Goal: Task Accomplishment & Management: Complete application form

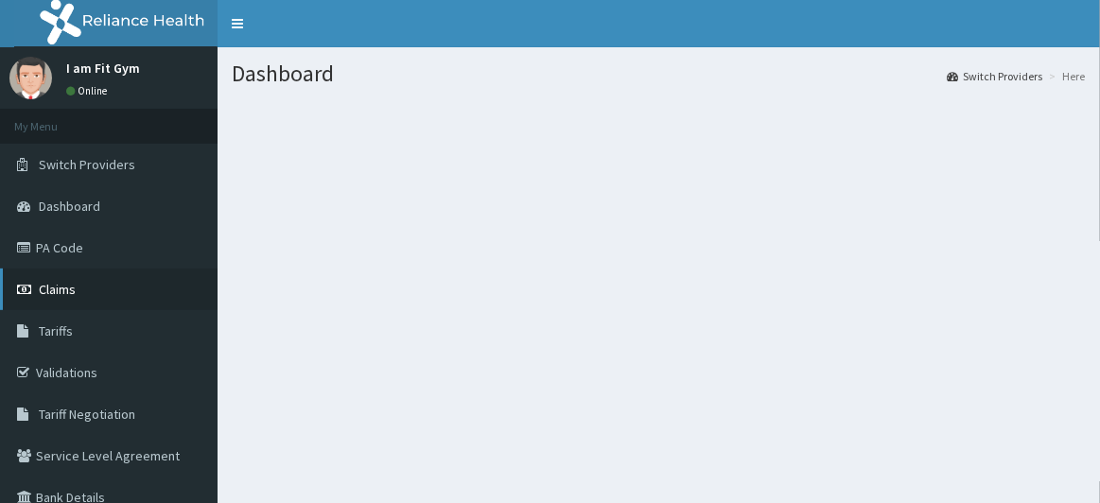
click at [130, 296] on link "Claims" at bounding box center [109, 290] width 218 height 42
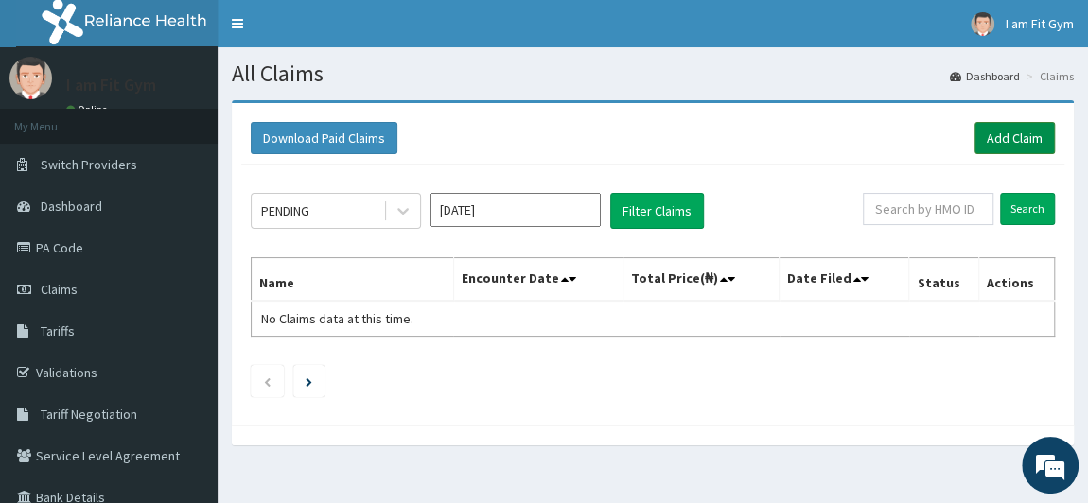
click at [1003, 144] on link "Add Claim" at bounding box center [1014, 138] width 80 height 32
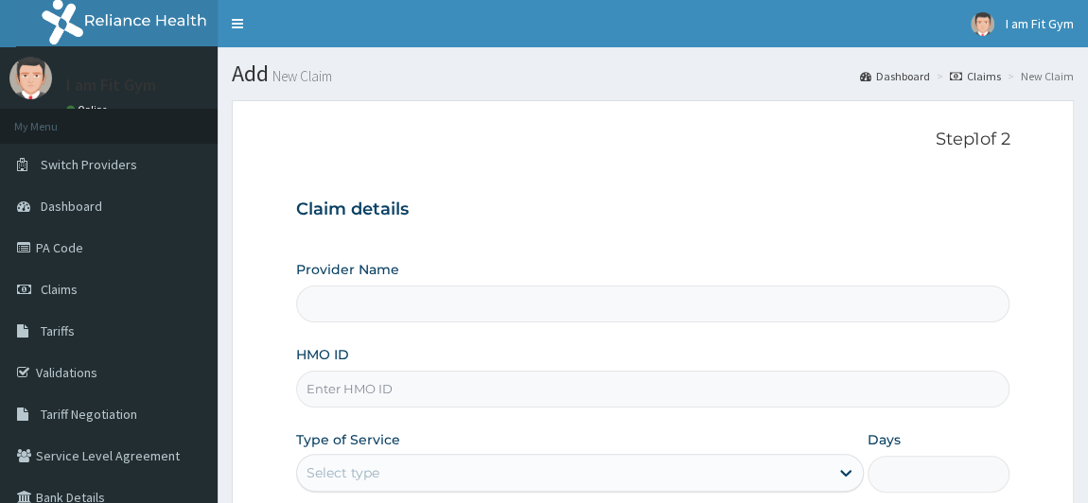
type input "I am Fit Gym - Ajah"
type input "1"
click at [484, 308] on input "I am Fit Gym - Ajah" at bounding box center [653, 304] width 714 height 37
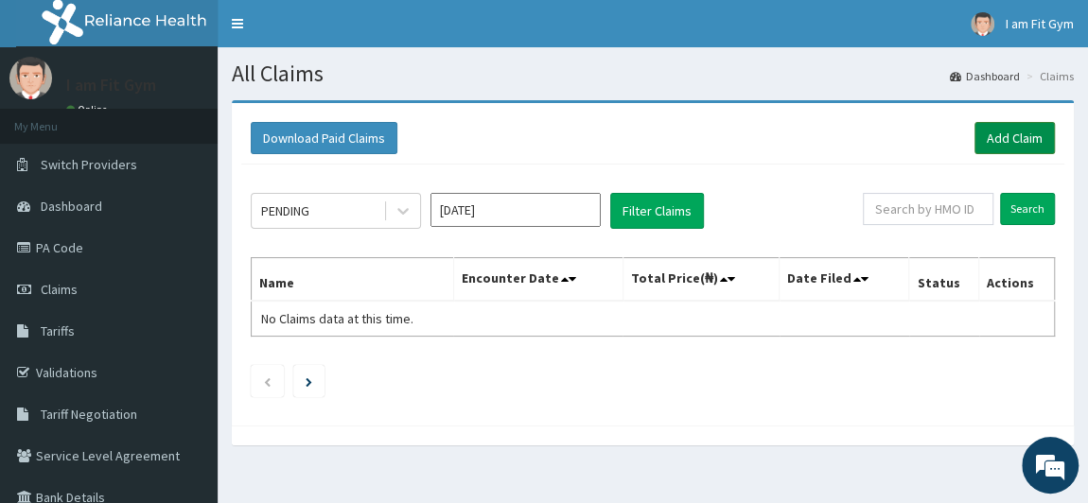
click at [1002, 144] on link "Add Claim" at bounding box center [1014, 138] width 80 height 32
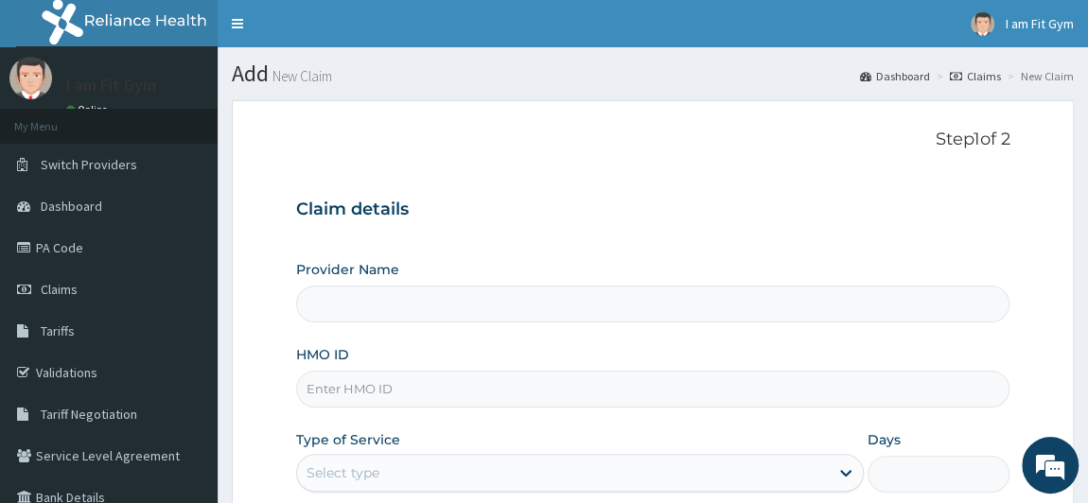
type input "I am Fit Gym - Ajah"
type input "1"
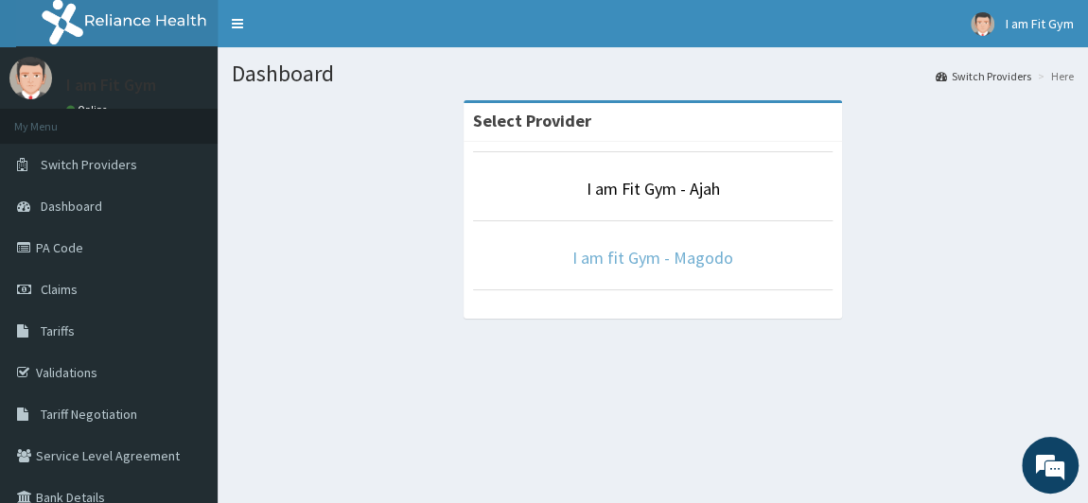
click at [718, 248] on link "I am fit Gym - Magodo" at bounding box center [652, 258] width 161 height 22
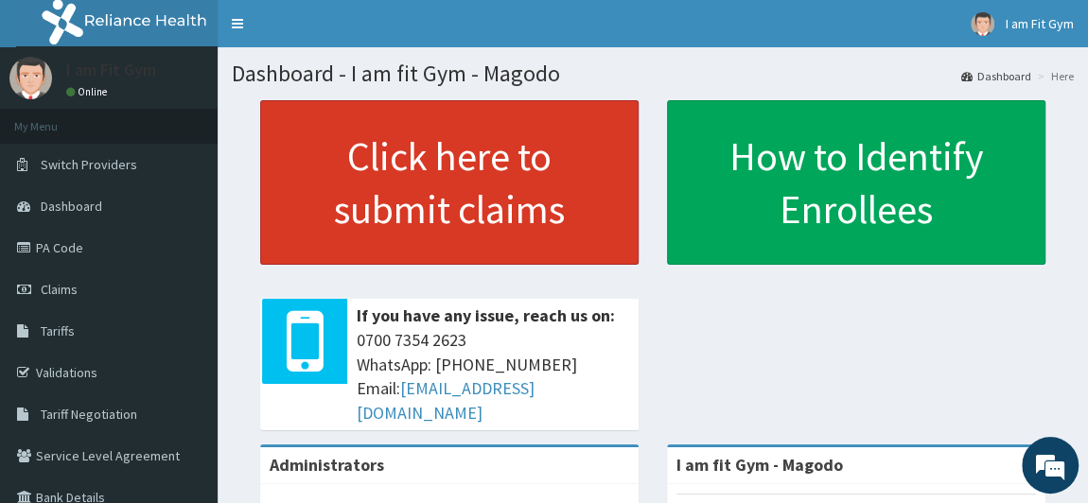
click at [439, 179] on link "Click here to submit claims" at bounding box center [449, 182] width 378 height 165
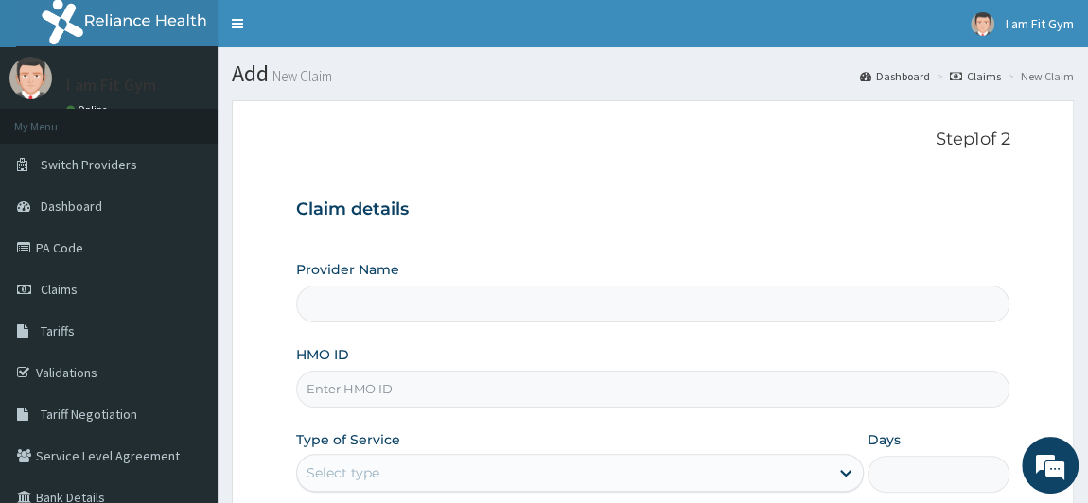
type input "I am fit Gym - Magodo"
type input "1"
click at [581, 395] on input "HMO ID" at bounding box center [653, 389] width 714 height 37
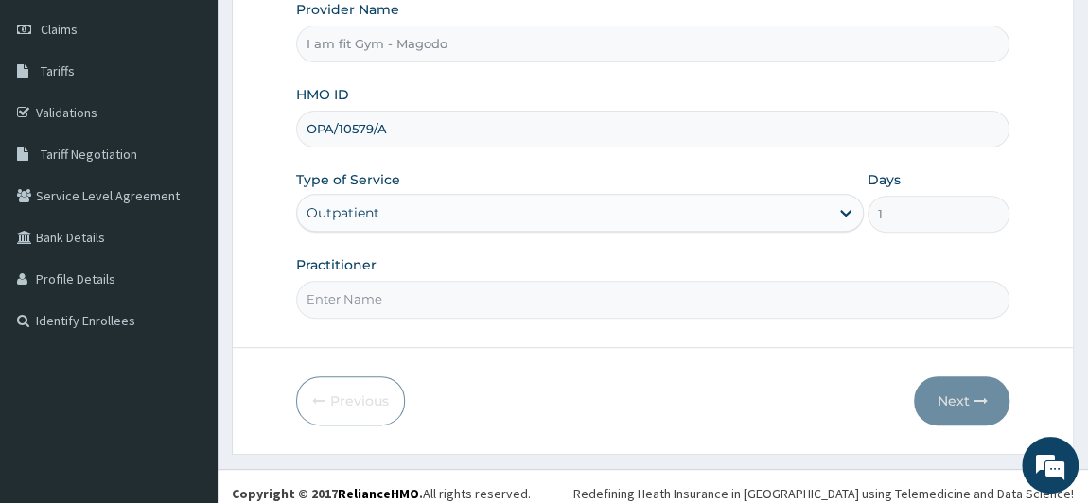
scroll to position [265, 0]
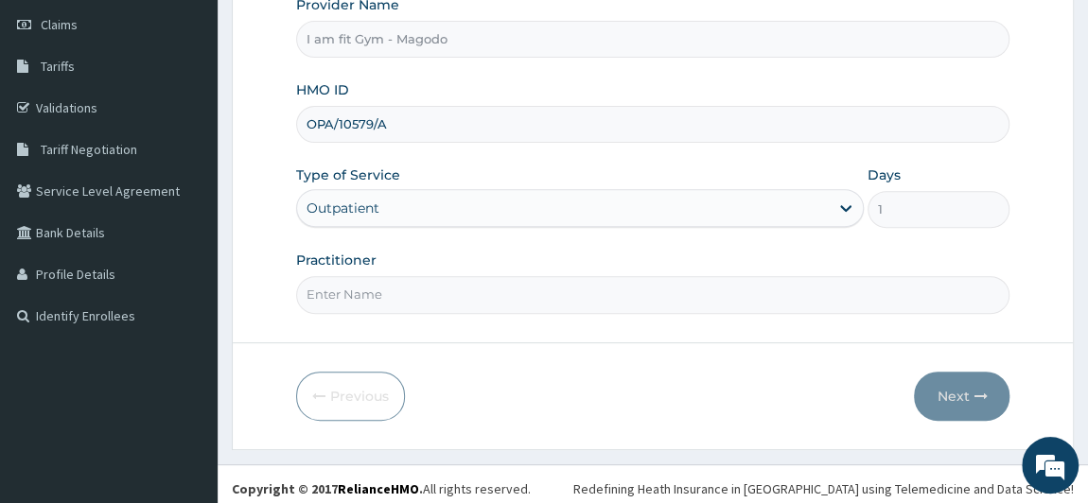
type input "OPA/10579/A"
click at [423, 289] on input "Practitioner" at bounding box center [653, 294] width 714 height 37
type input "RAZZIECMB"
click at [949, 399] on button "Next" at bounding box center [962, 396] width 96 height 49
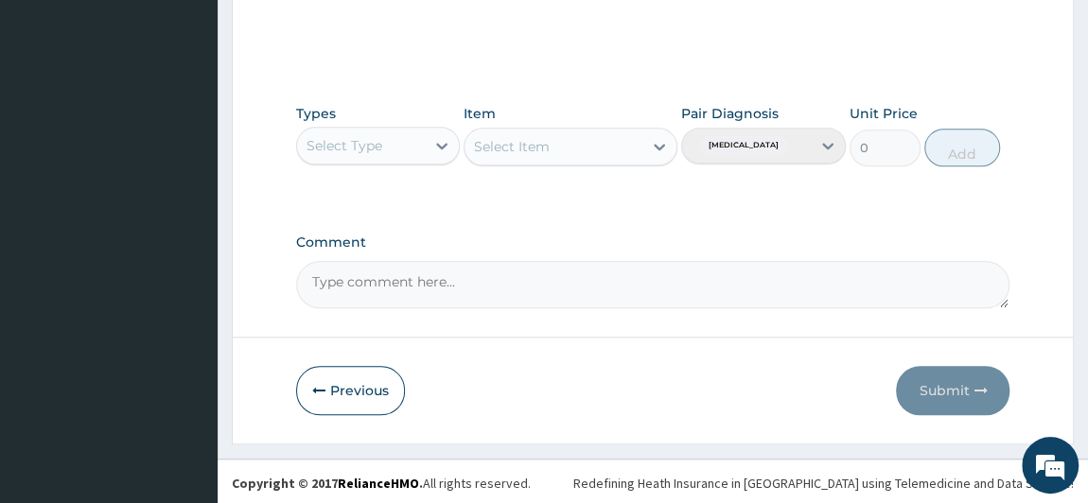
scroll to position [0, 0]
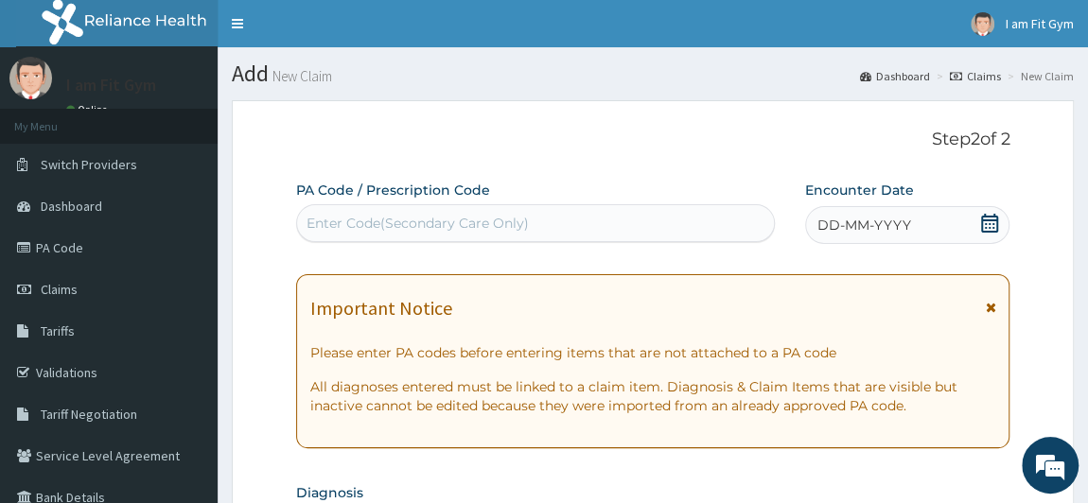
click at [981, 235] on span at bounding box center [989, 226] width 19 height 24
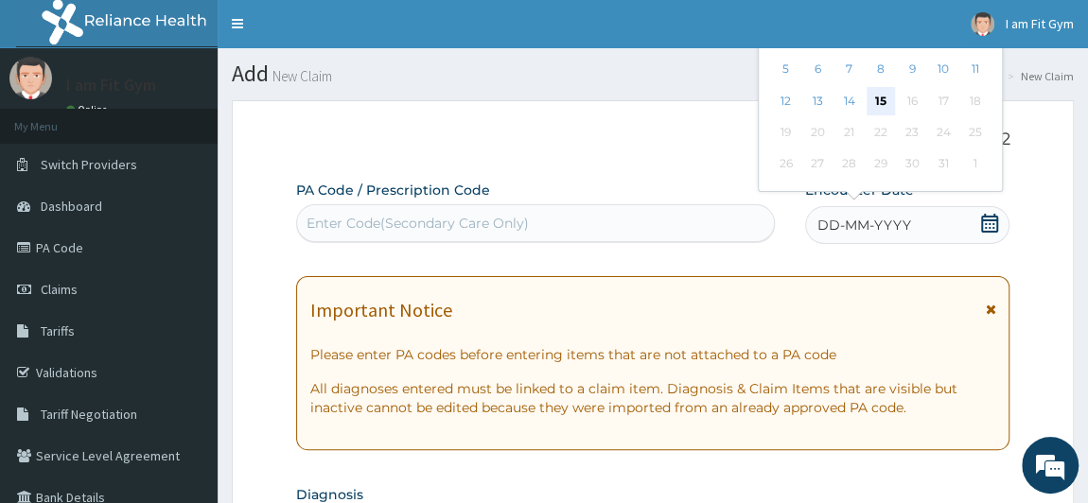
click at [872, 110] on div "15" at bounding box center [879, 101] width 28 height 28
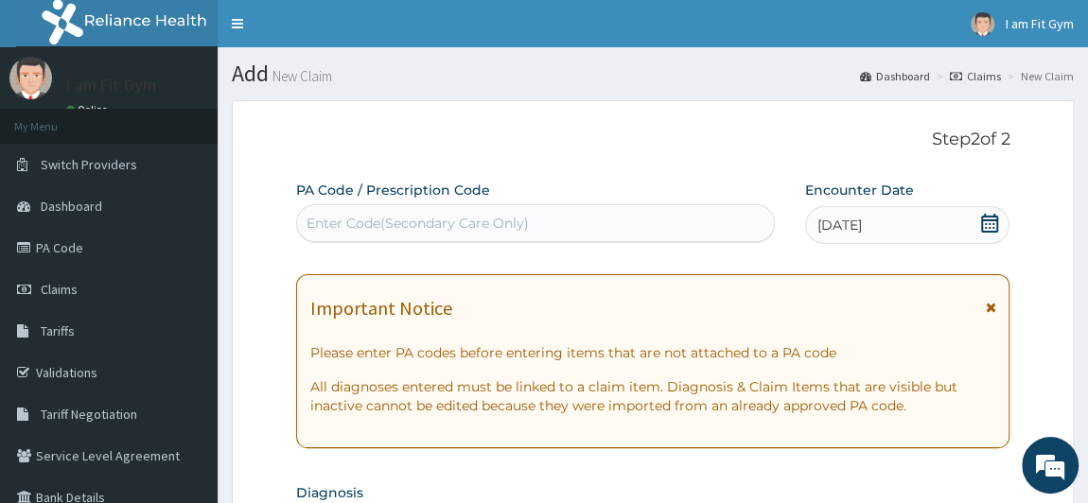
click at [484, 214] on div "Enter Code(Secondary Care Only)" at bounding box center [417, 223] width 222 height 19
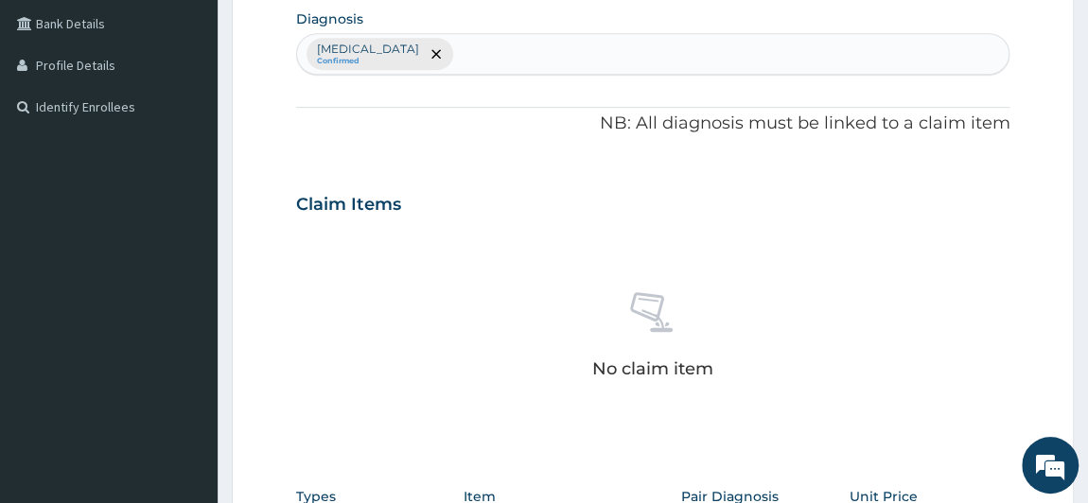
scroll to position [547, 0]
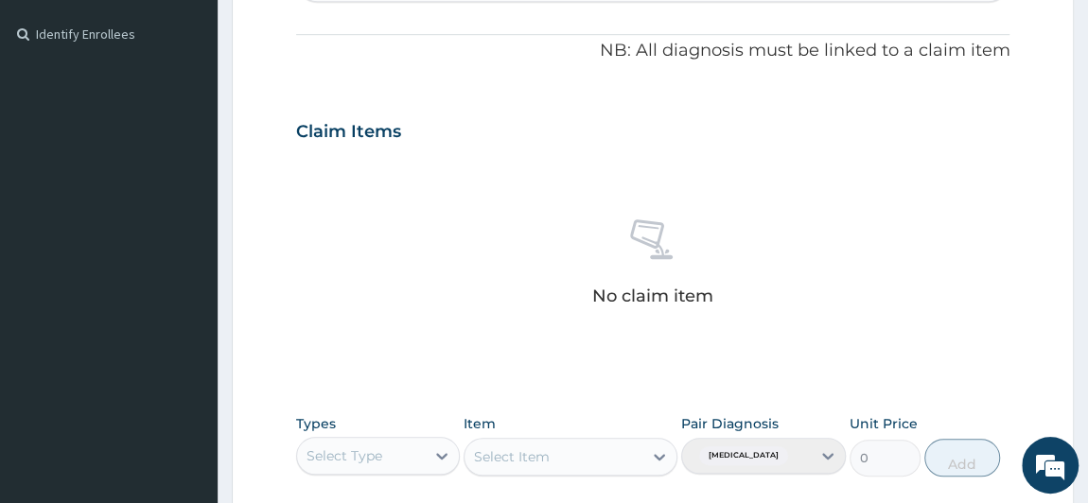
type input "PA/DO37AF"
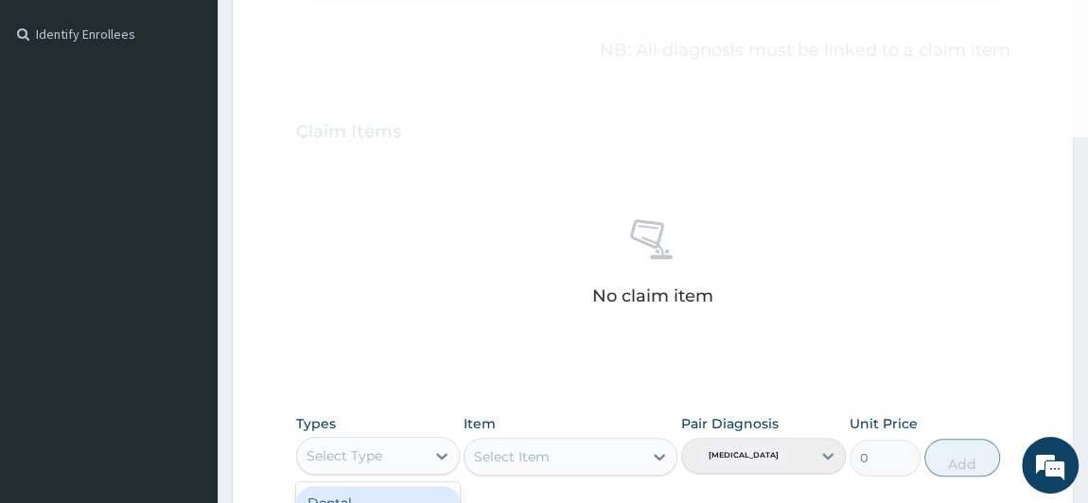
click at [371, 446] on div "Select Type" at bounding box center [344, 455] width 76 height 19
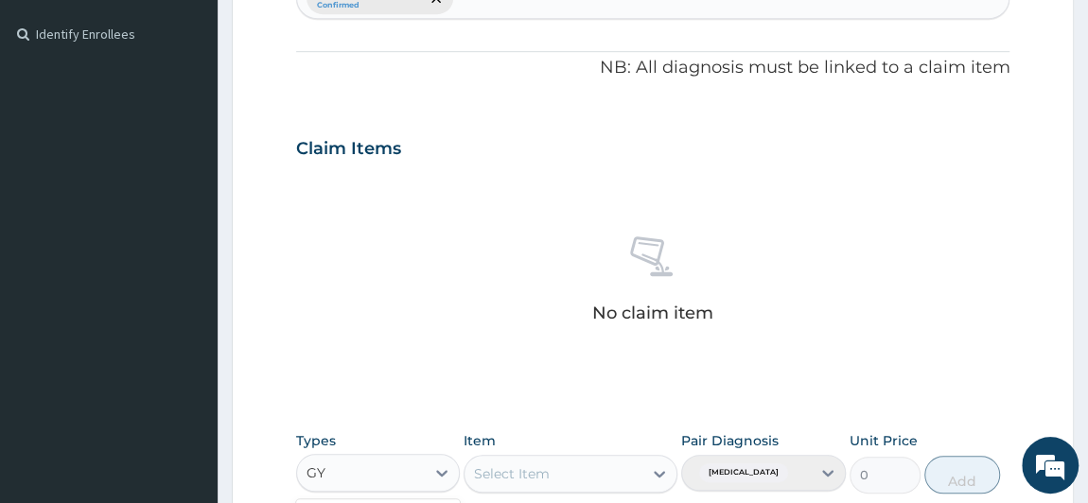
type input "GYM"
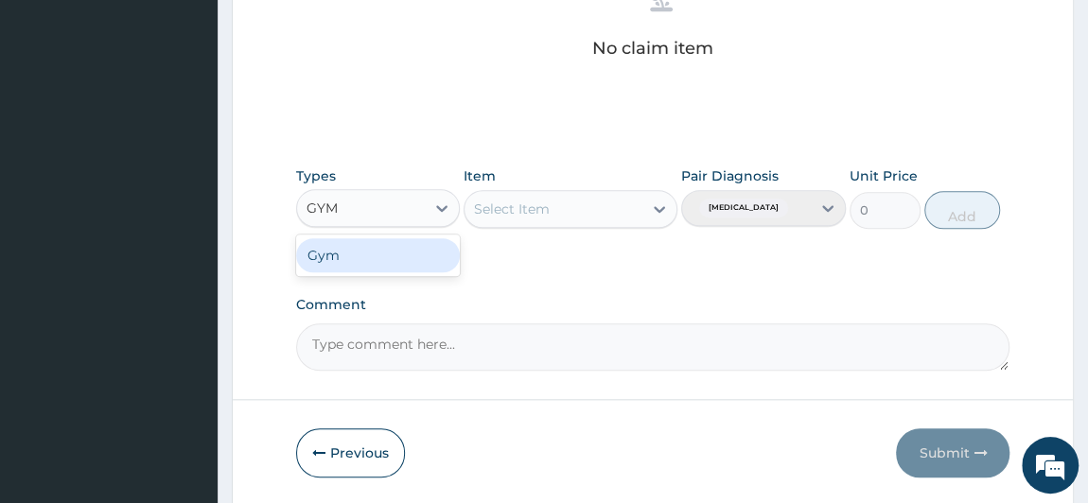
scroll to position [874, 0]
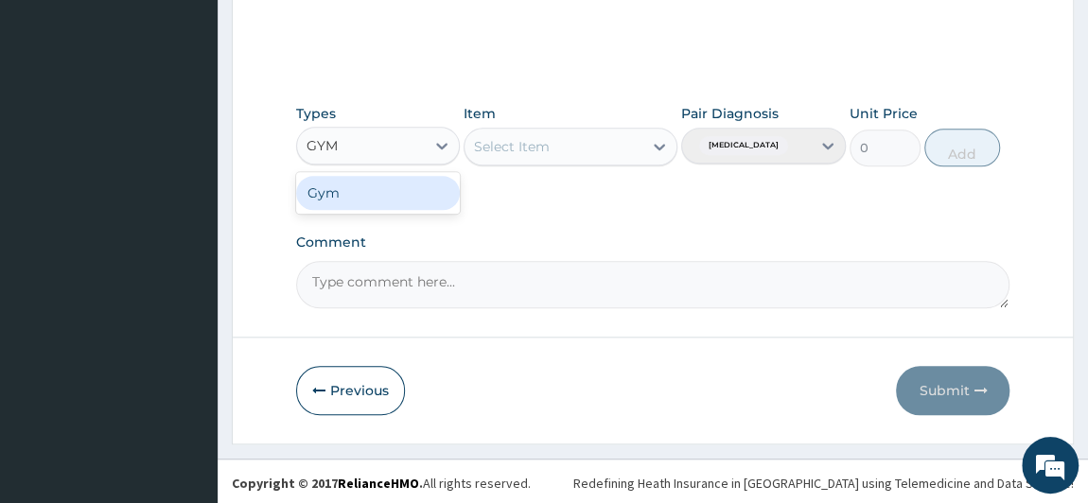
click at [416, 192] on div "Gym" at bounding box center [378, 193] width 165 height 34
click at [585, 134] on div "Select Item" at bounding box center [553, 146] width 178 height 30
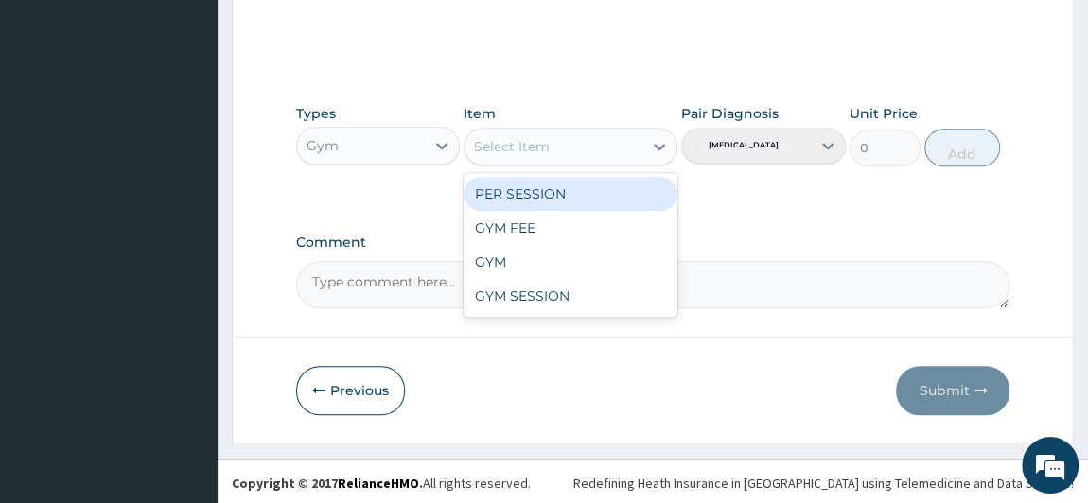
click at [613, 196] on div "PER SESSION" at bounding box center [570, 194] width 214 height 34
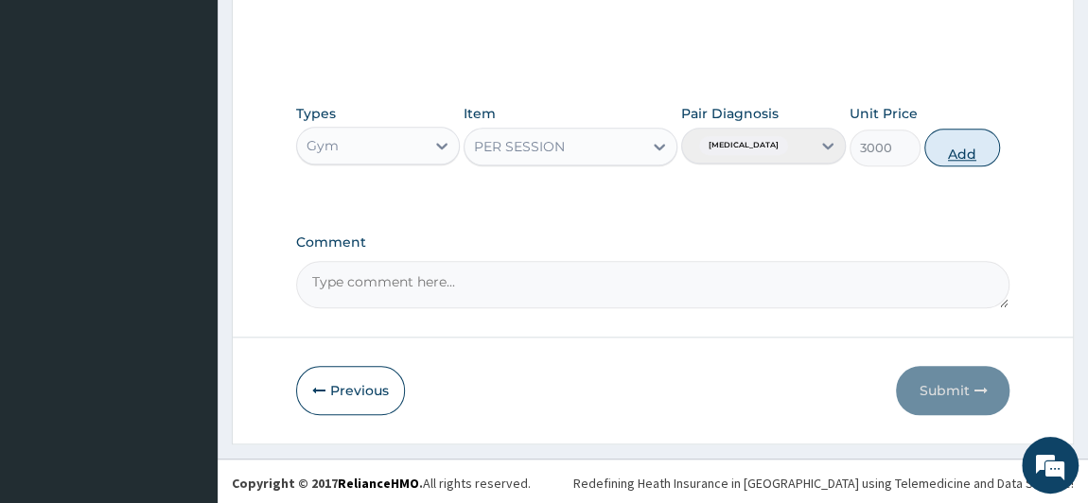
click at [958, 151] on button "Add" at bounding box center [962, 148] width 76 height 38
type input "0"
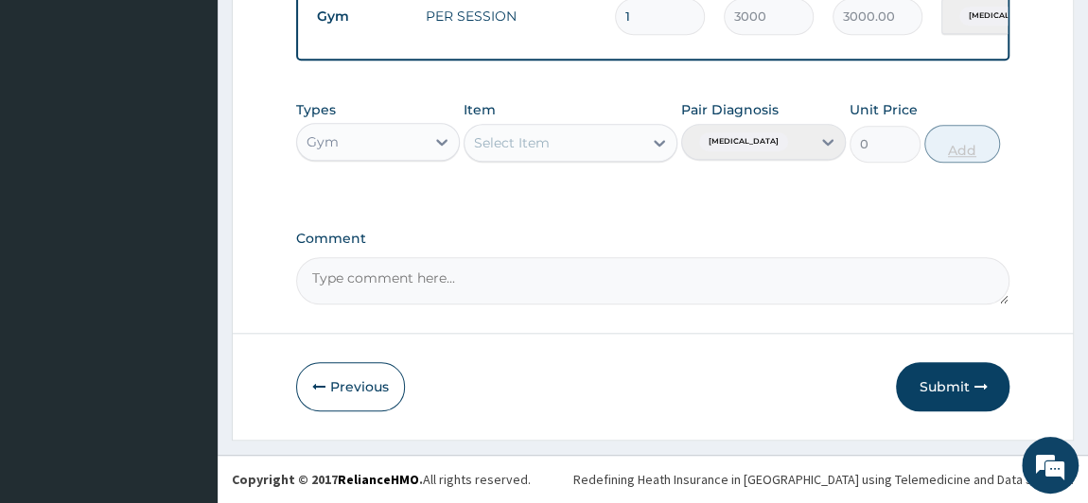
scroll to position [784, 0]
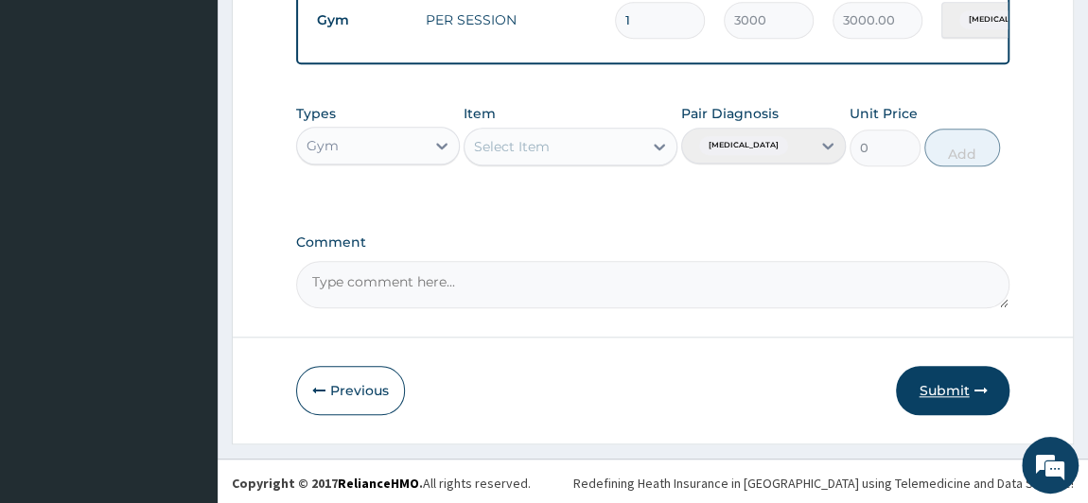
click at [936, 397] on button "Submit" at bounding box center [952, 390] width 113 height 49
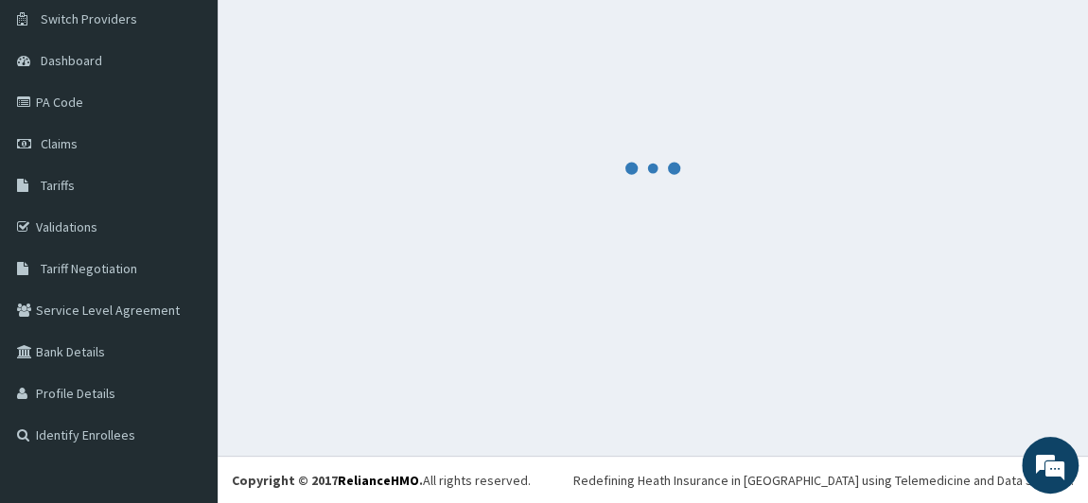
scroll to position [779, 0]
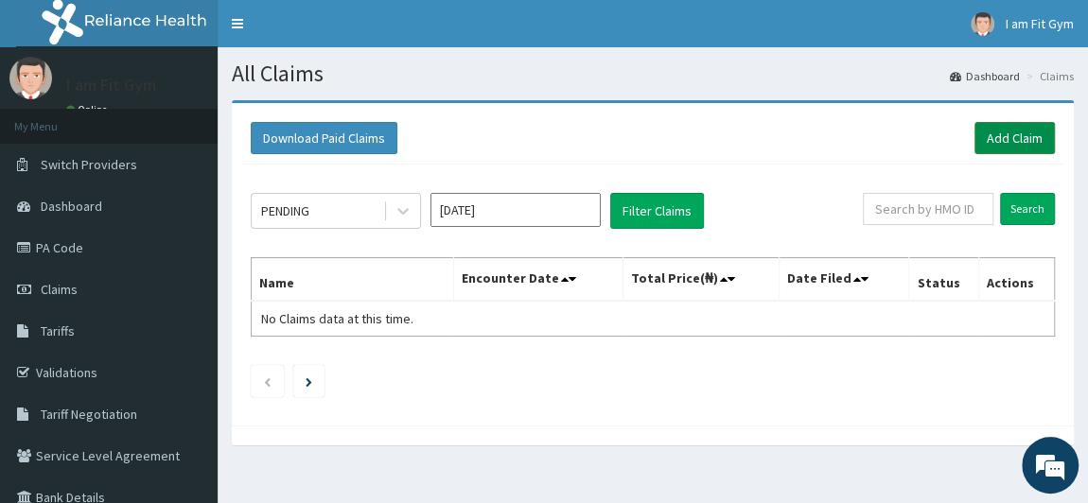
click at [1039, 150] on link "Add Claim" at bounding box center [1014, 138] width 80 height 32
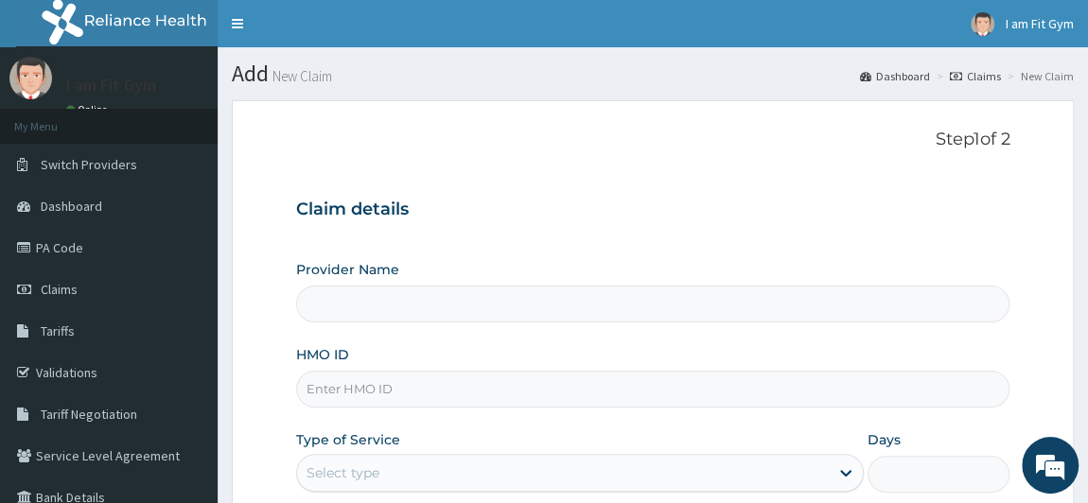
type input "I am fit Gym - Magodo"
type input "1"
click at [357, 389] on input "HMO ID" at bounding box center [653, 389] width 714 height 37
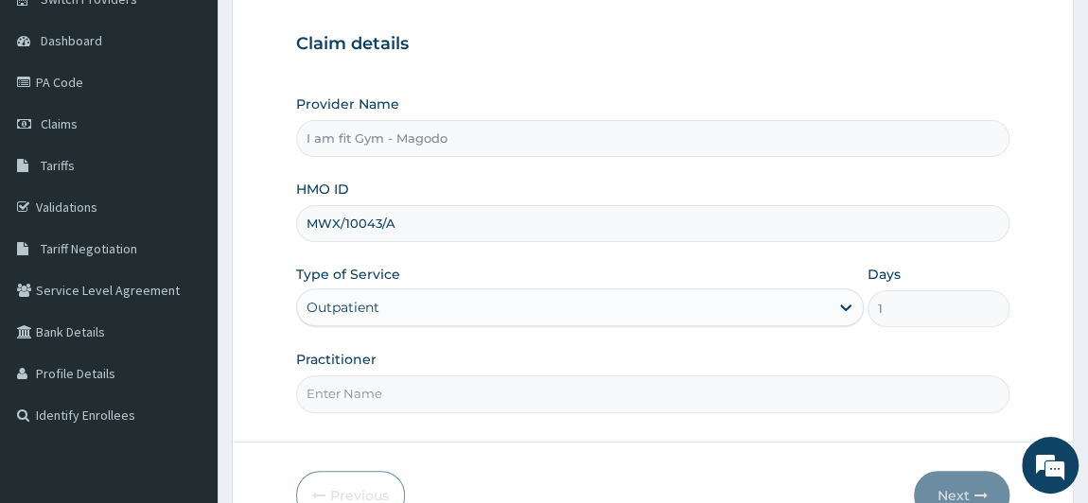
scroll to position [184, 0]
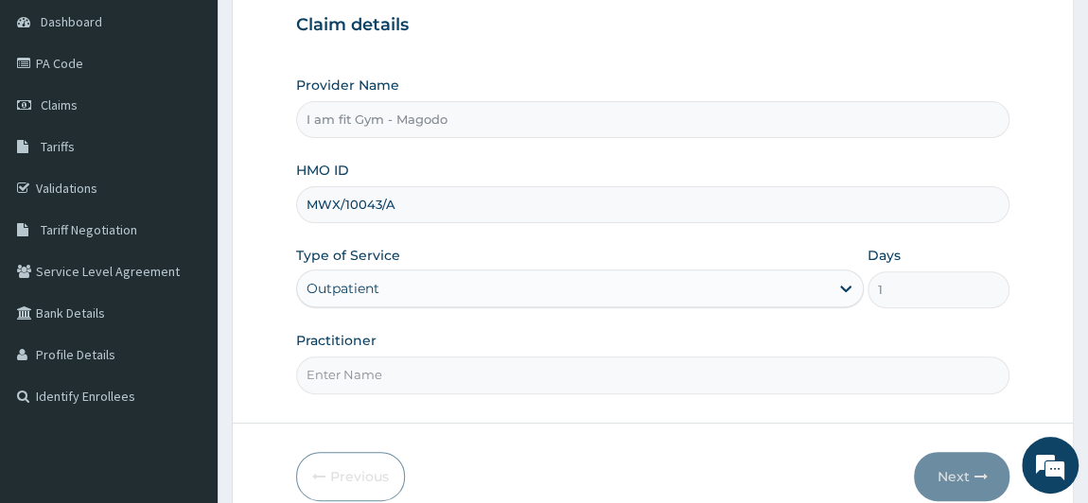
type input "MWX/10043/A"
click at [356, 373] on input "Practitioner" at bounding box center [653, 375] width 714 height 37
type input "RAZZIECMB"
click at [962, 463] on button "Next" at bounding box center [962, 476] width 96 height 49
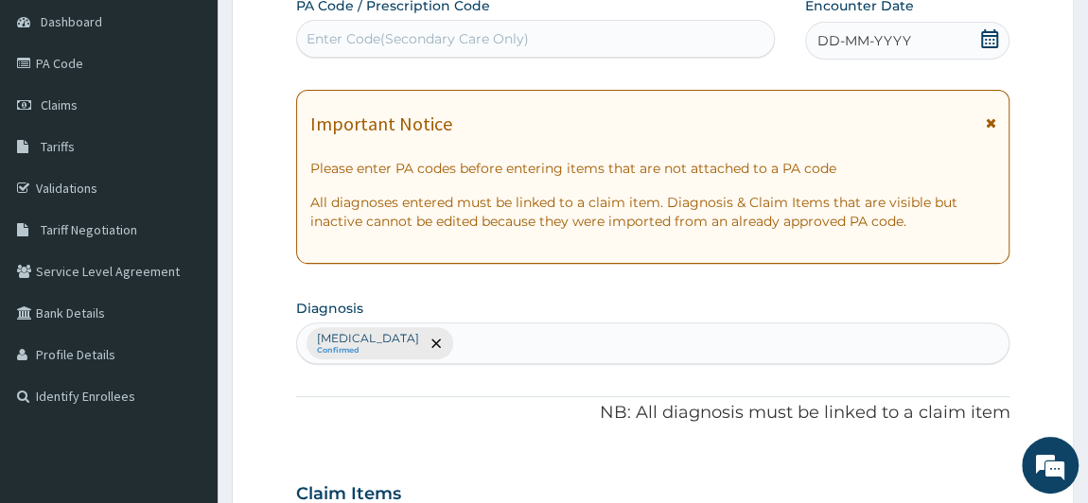
click at [995, 38] on icon at bounding box center [989, 38] width 19 height 19
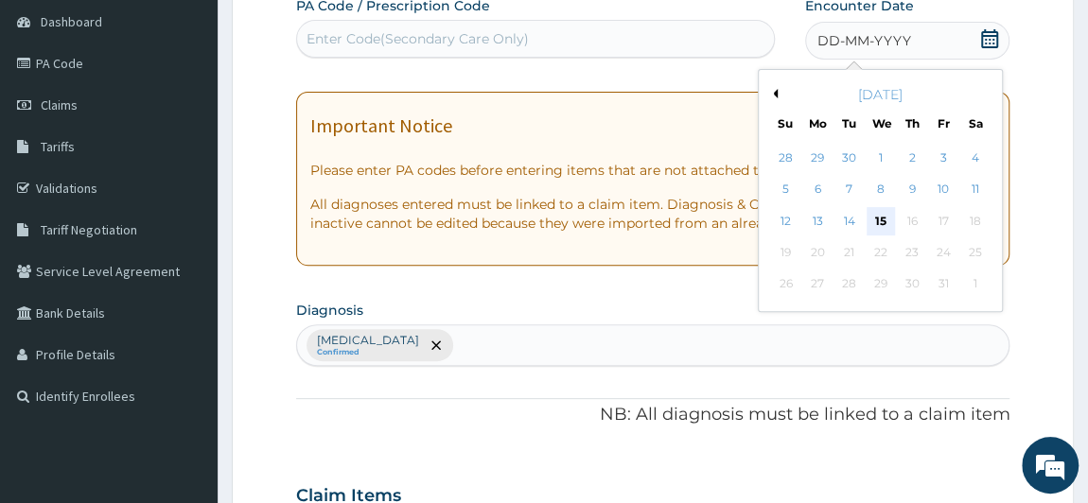
click at [882, 224] on div "15" at bounding box center [879, 221] width 28 height 28
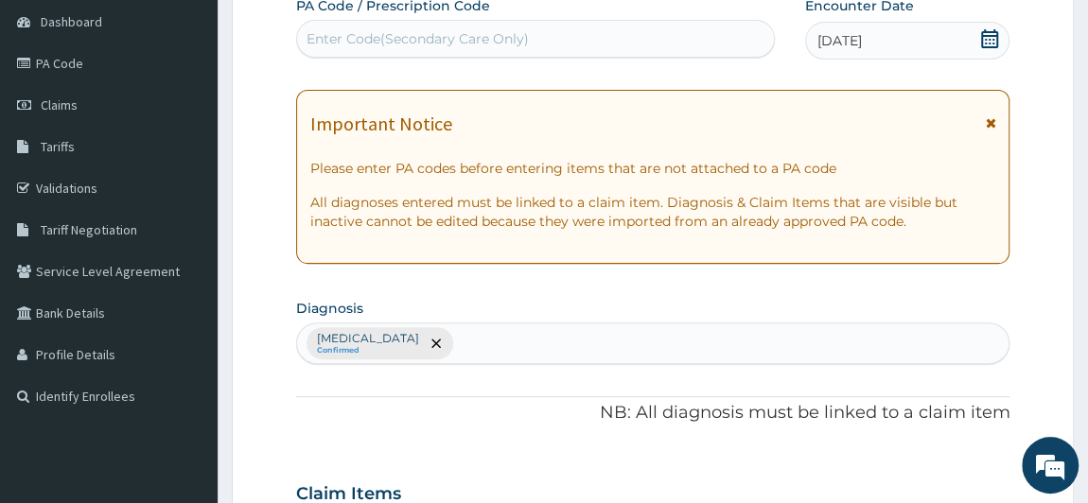
click at [642, 46] on div "Enter Code(Secondary Care Only)" at bounding box center [535, 39] width 477 height 30
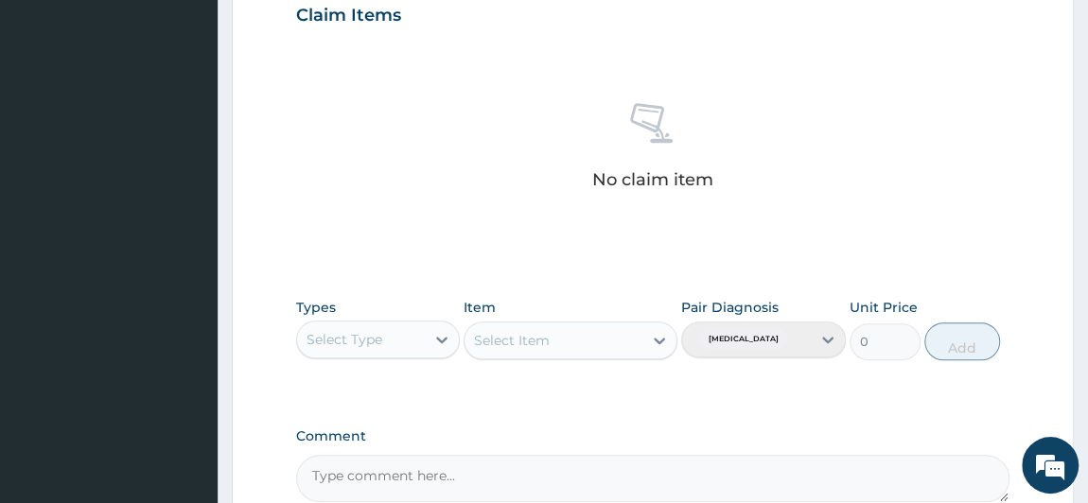
scroll to position [857, 0]
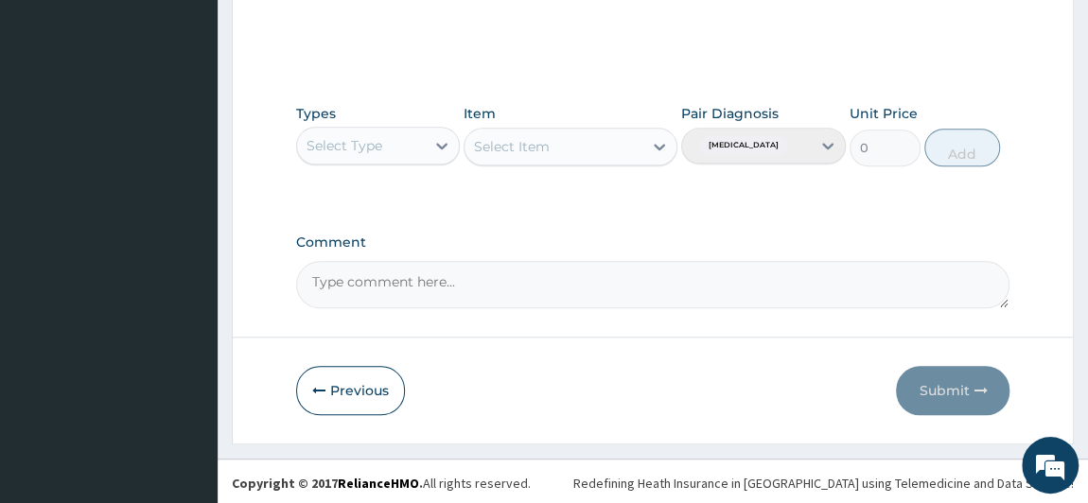
type input "PA/646507"
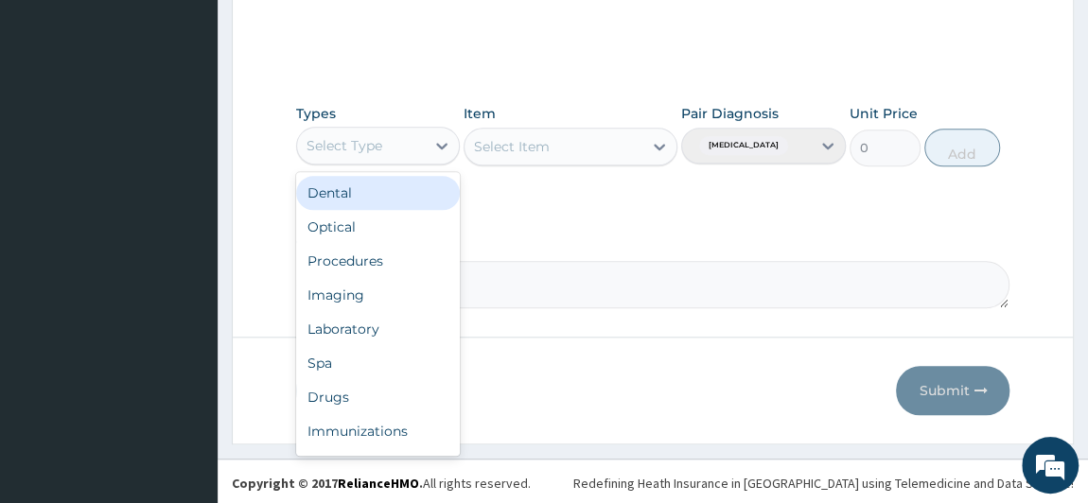
click at [339, 131] on div "Select Type" at bounding box center [361, 146] width 129 height 30
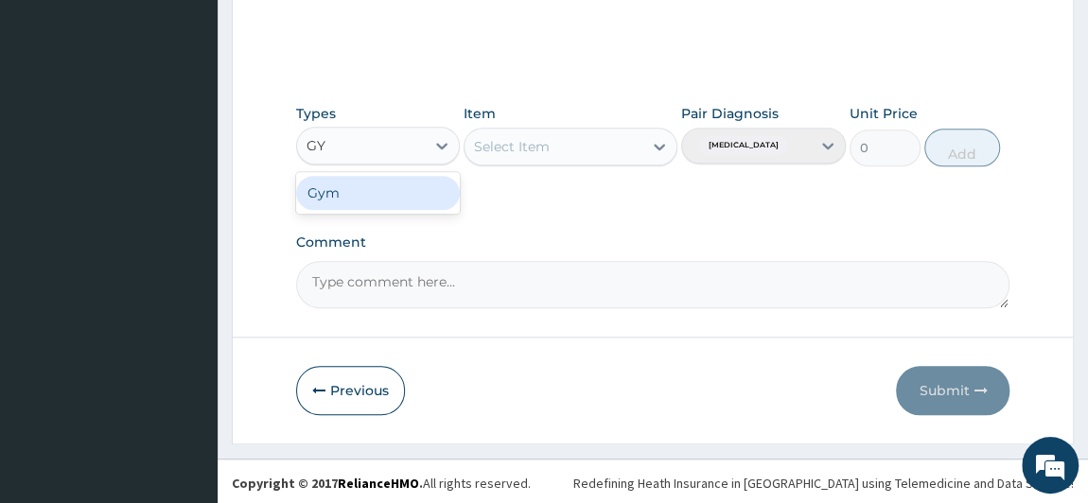
type input "GYM"
click at [377, 183] on div "Gym" at bounding box center [378, 193] width 165 height 34
click at [611, 137] on div "Select Item" at bounding box center [553, 146] width 178 height 30
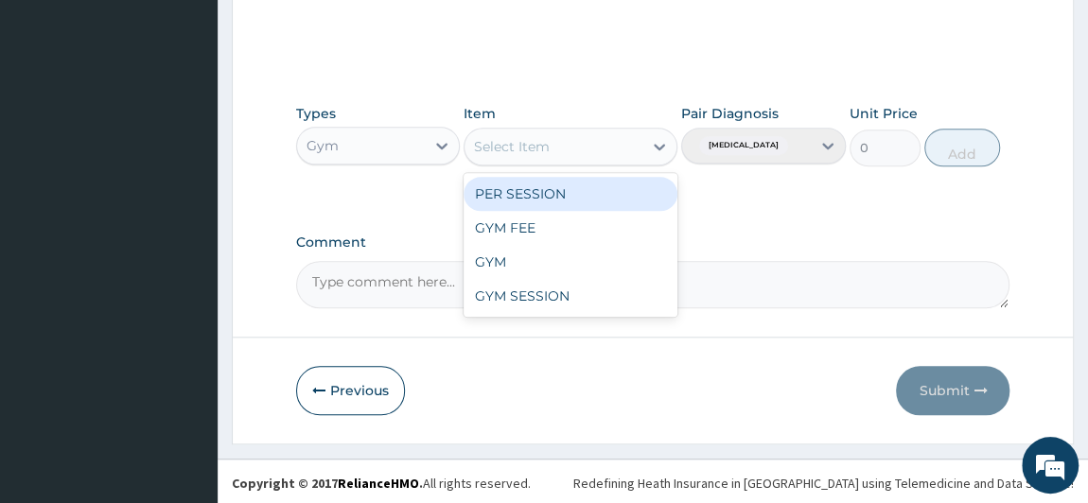
click at [581, 196] on div "PER SESSION" at bounding box center [570, 194] width 214 height 34
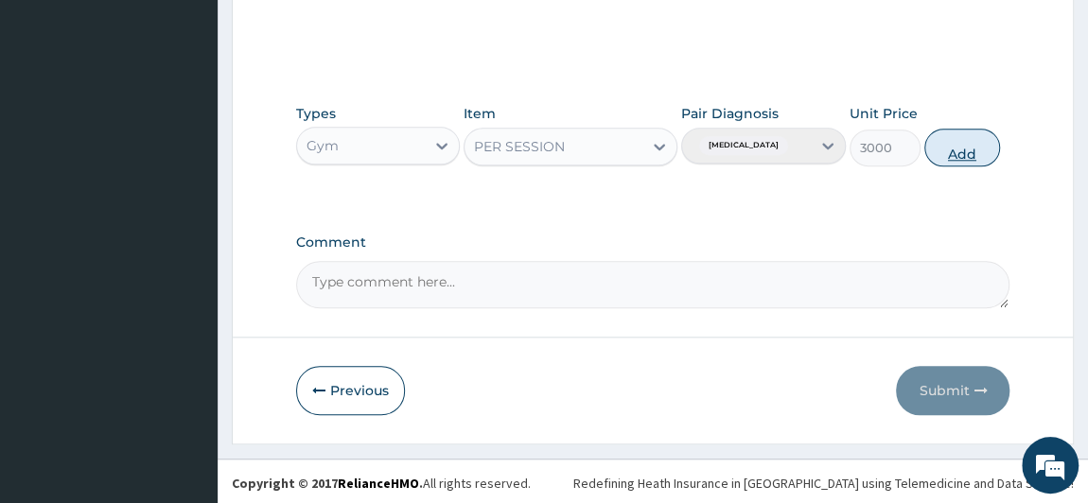
click at [984, 150] on button "Add" at bounding box center [962, 148] width 76 height 38
type input "0"
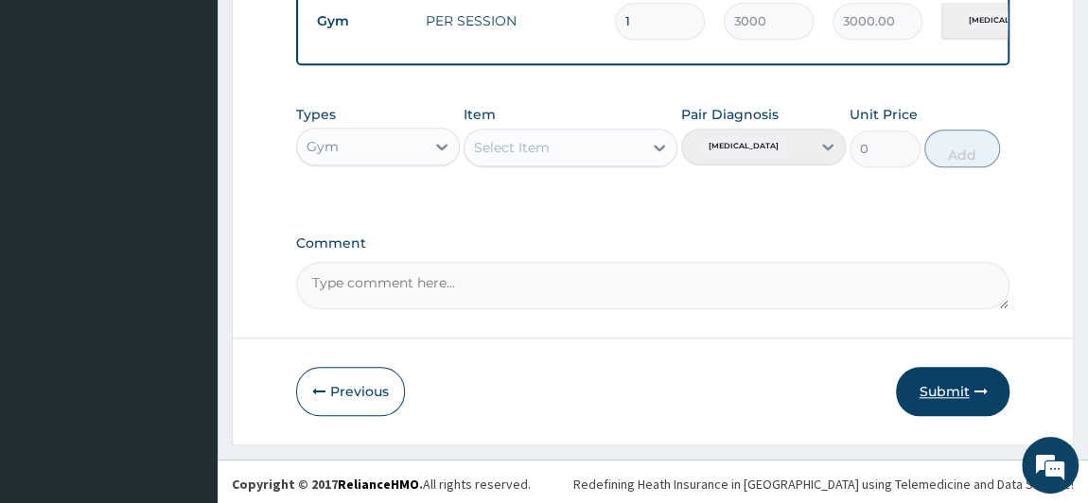
click at [928, 403] on button "Submit" at bounding box center [952, 391] width 113 height 49
